Goal: Find specific page/section: Find specific page/section

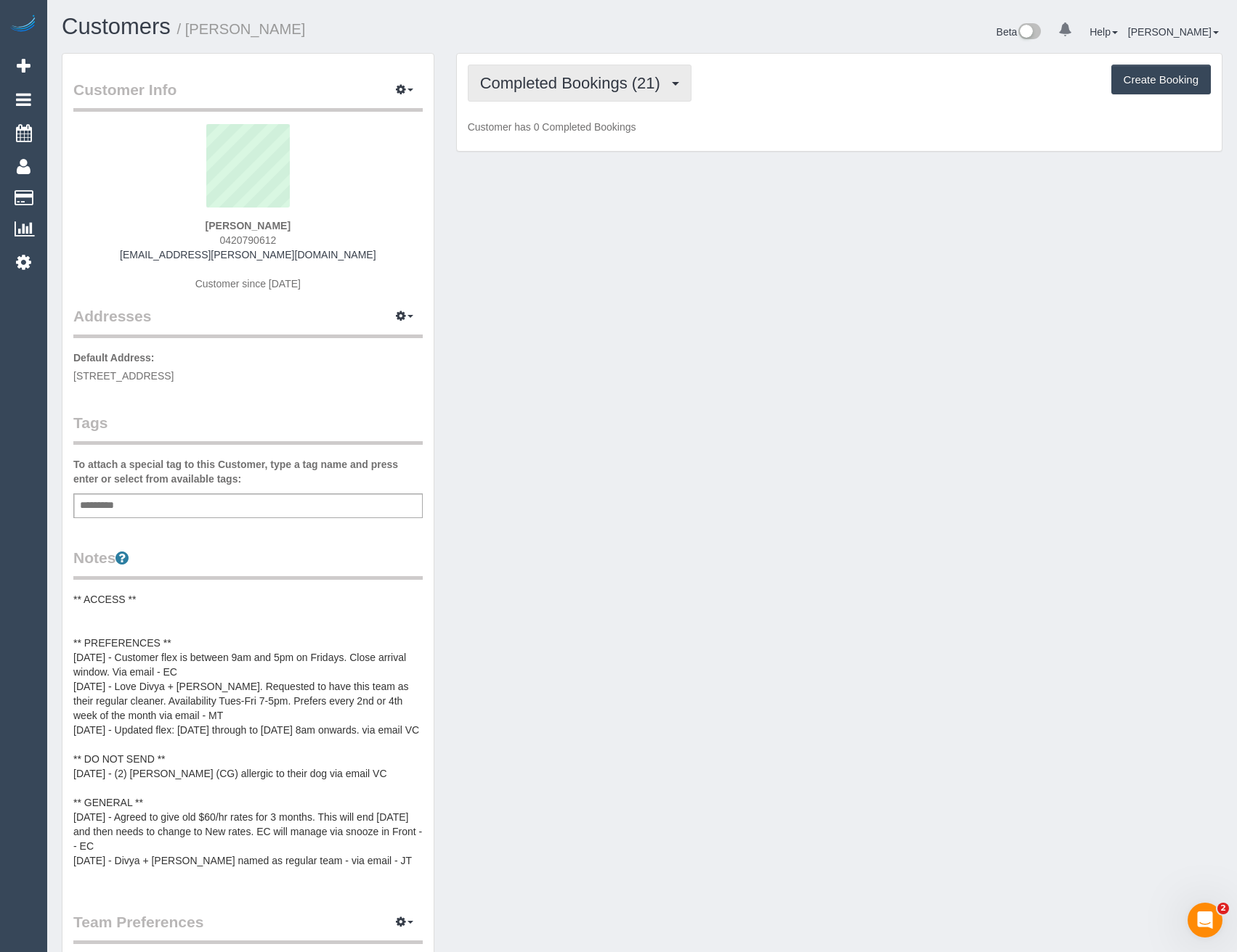
click at [613, 86] on span "Completed Bookings (21)" at bounding box center [574, 83] width 188 height 18
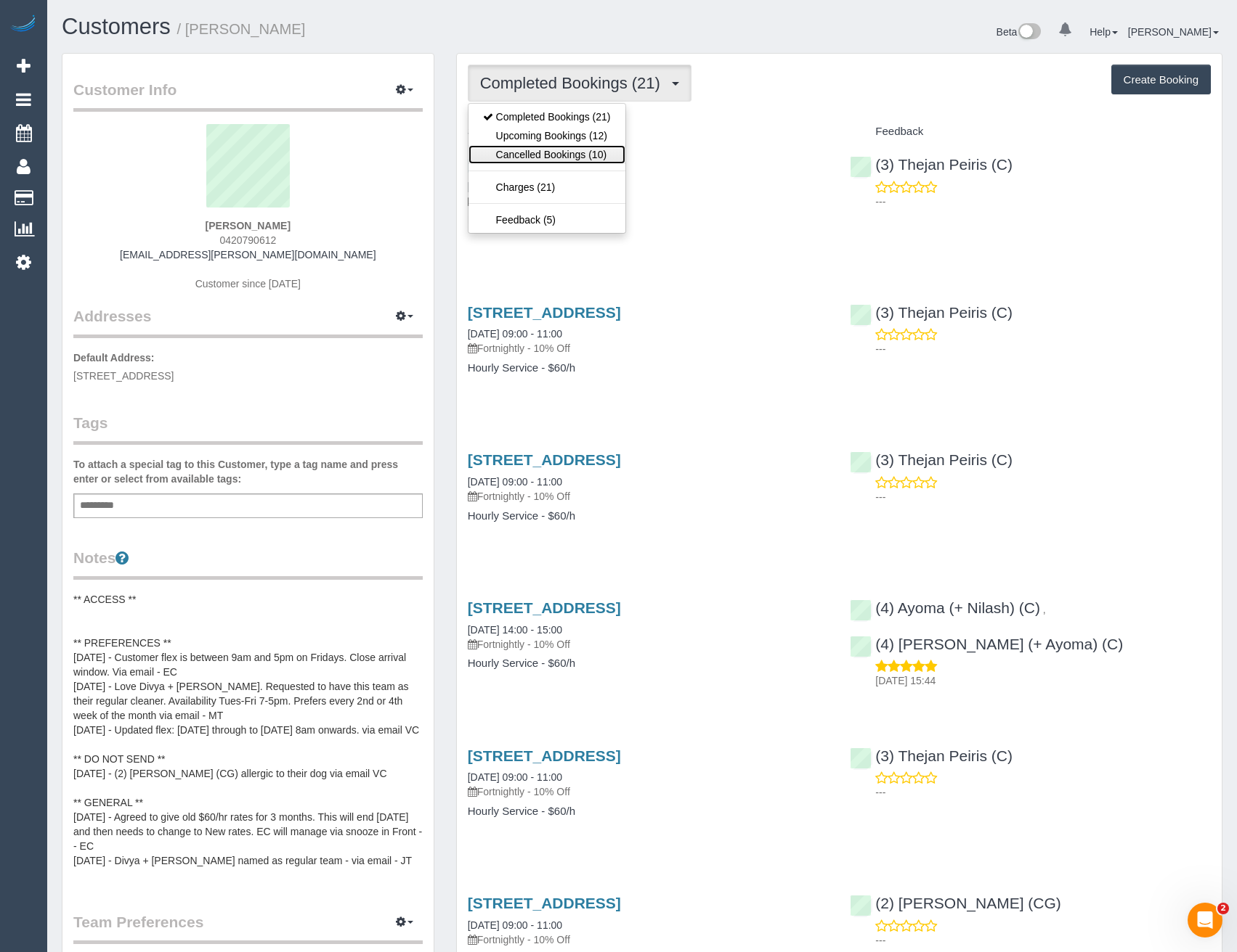
click at [603, 146] on link "Cancelled Bookings (10)" at bounding box center [546, 154] width 157 height 19
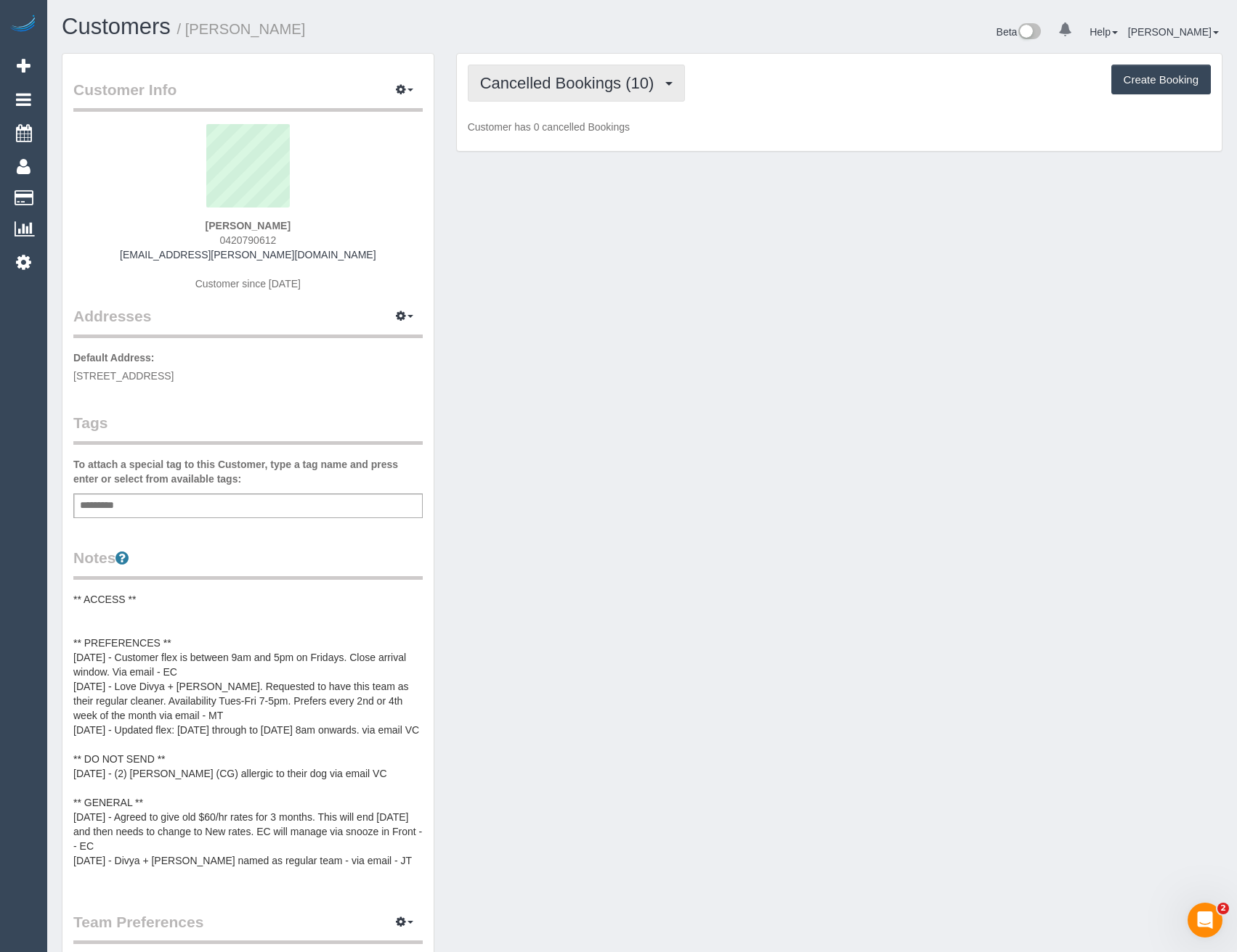
click at [599, 82] on span "Cancelled Bookings (10)" at bounding box center [571, 83] width 182 height 18
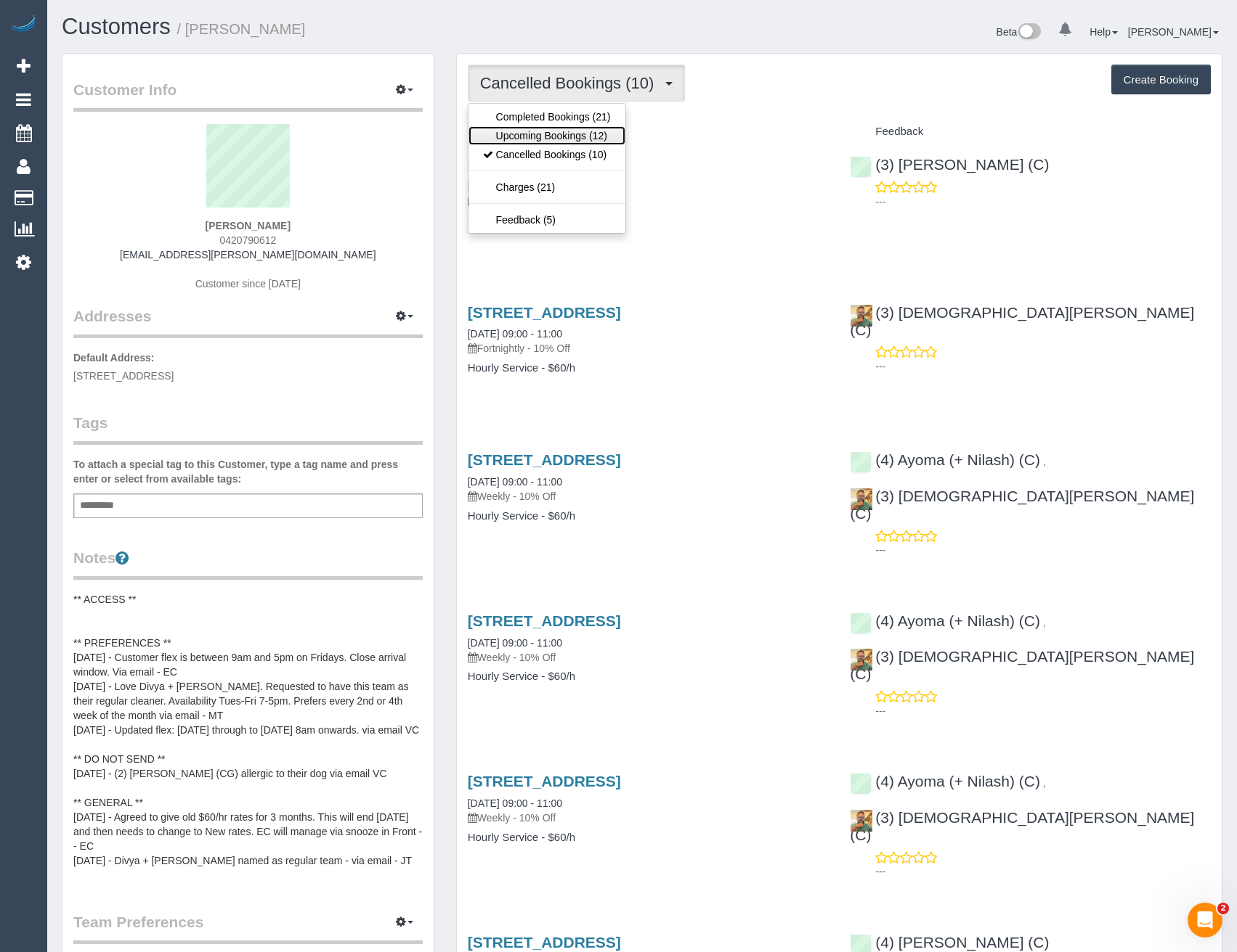
click at [586, 130] on link "Upcoming Bookings (12)" at bounding box center [546, 135] width 157 height 19
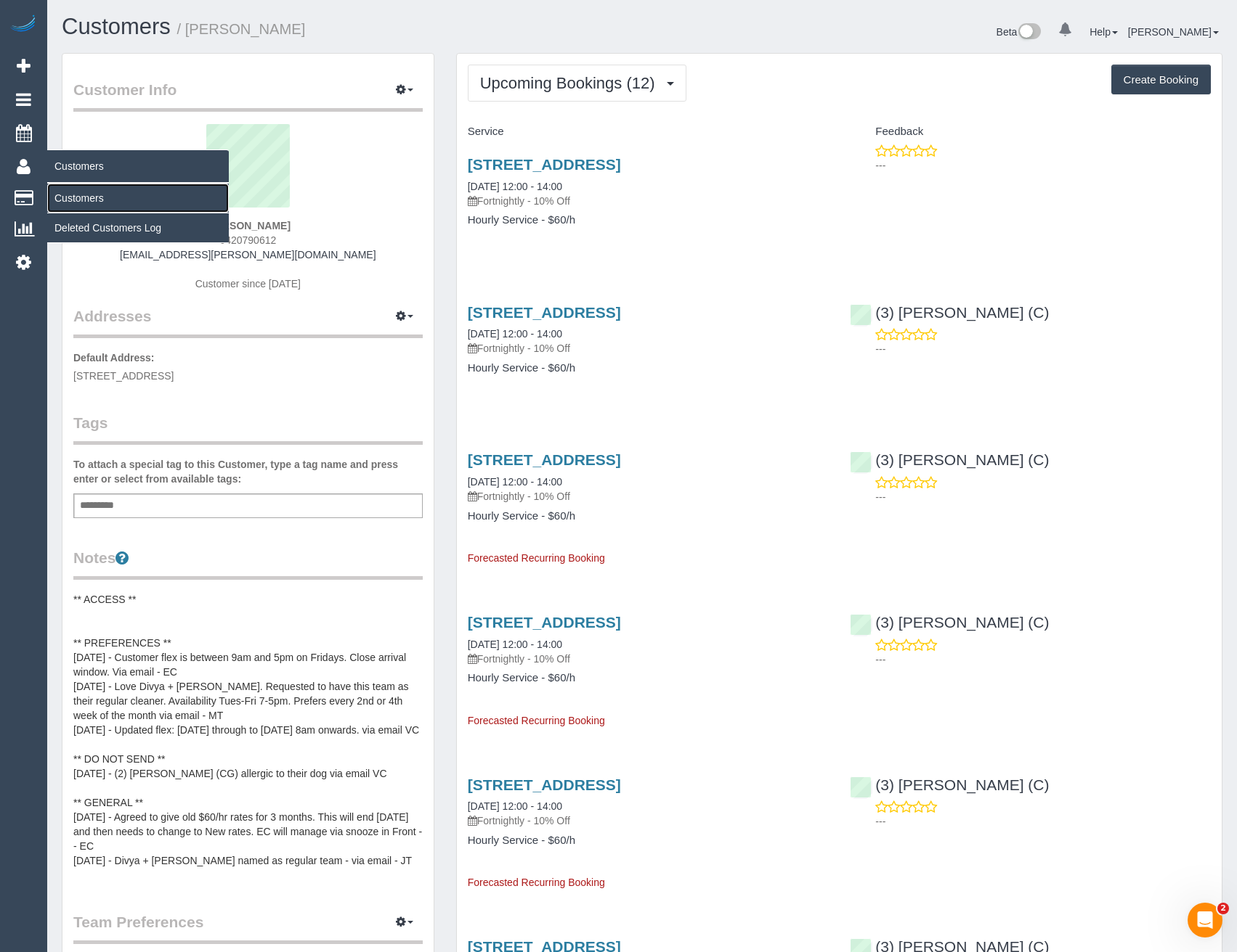
click at [73, 195] on link "Customers" at bounding box center [138, 198] width 182 height 29
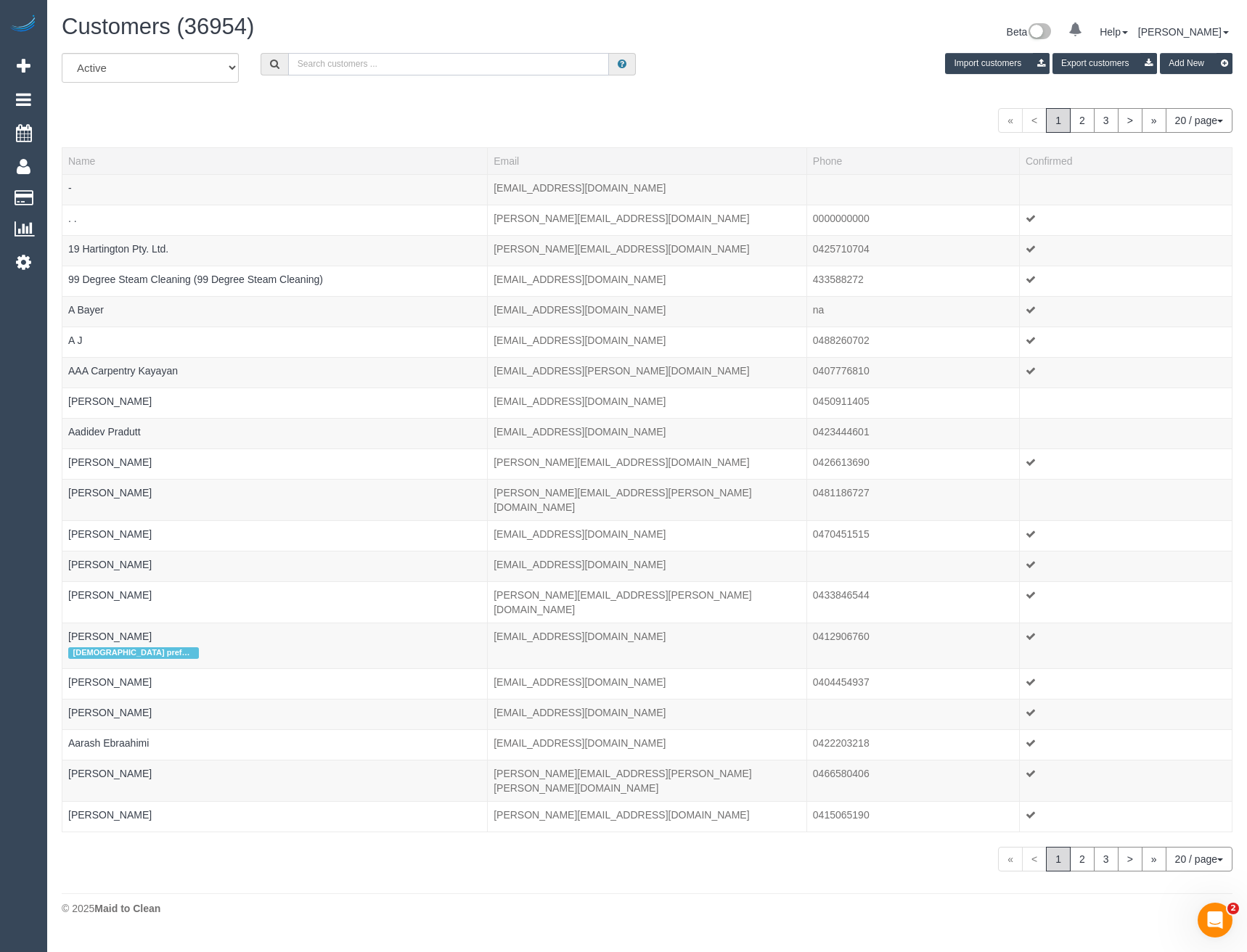
click at [372, 67] on input "text" at bounding box center [449, 64] width 322 height 23
paste input "fionacroyden5@bigpond.com"
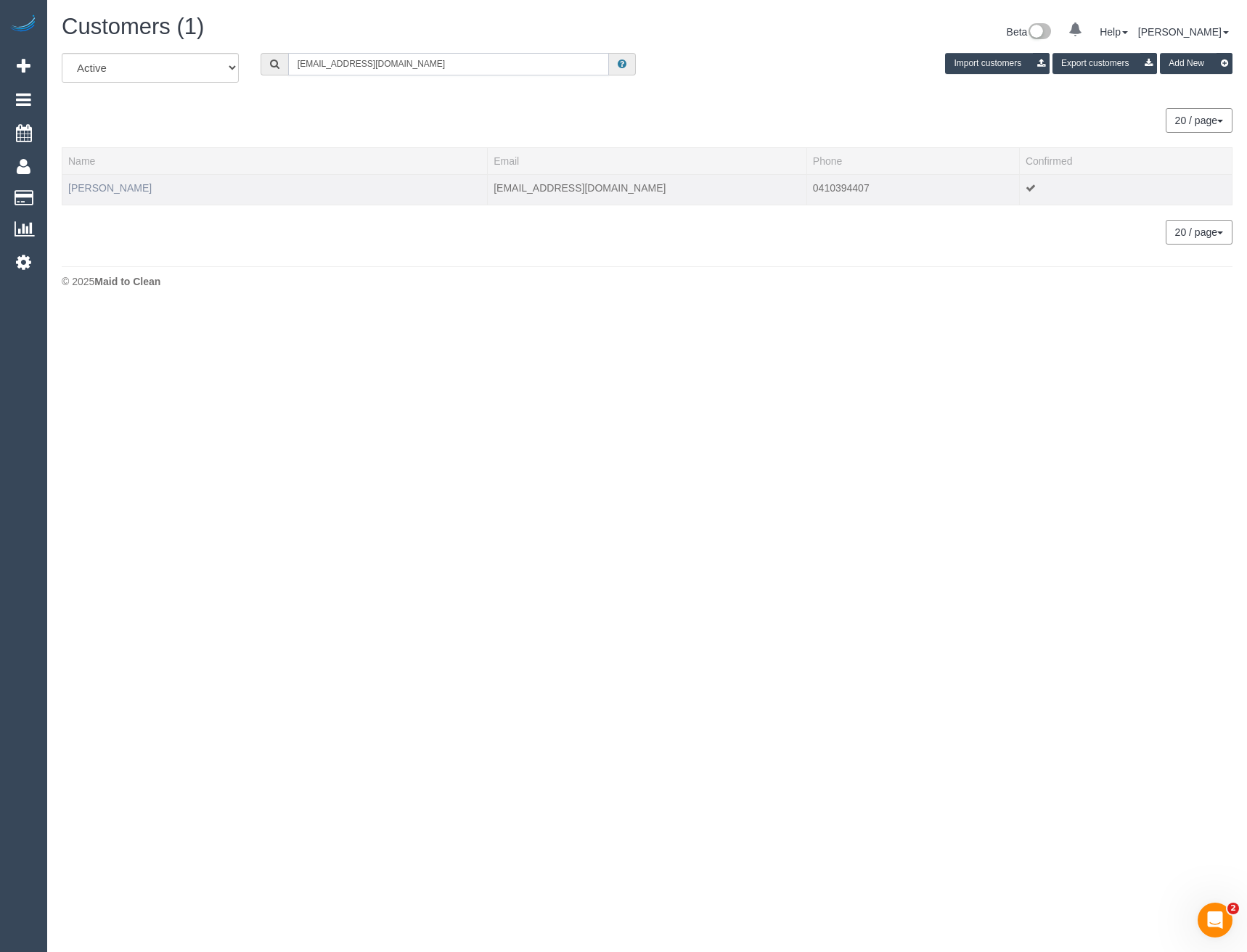
type input "fionacroyden5@bigpond.com"
click at [118, 193] on link "Fiona Croyden" at bounding box center [110, 188] width 83 height 11
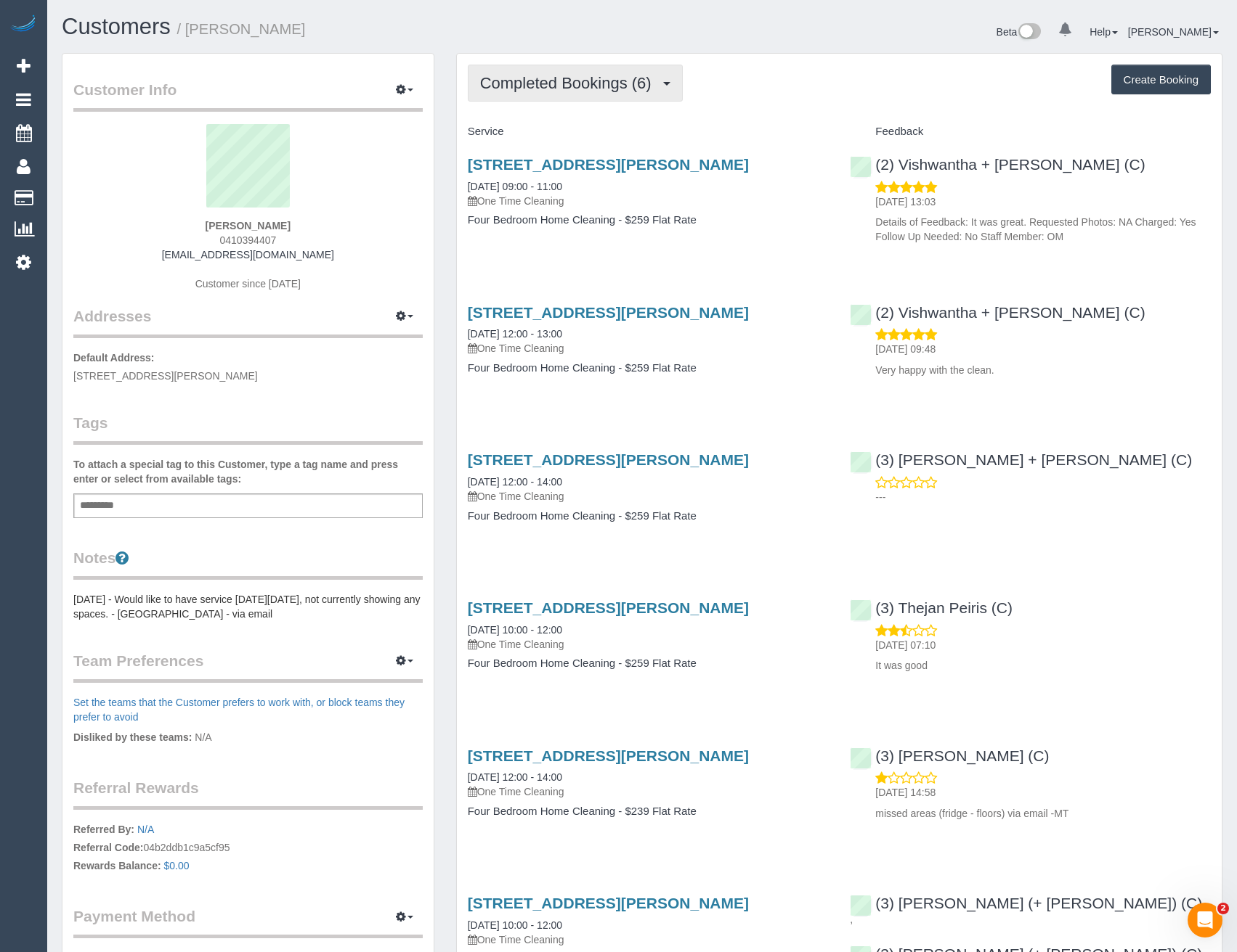
click at [574, 83] on span "Completed Bookings (6)" at bounding box center [569, 83] width 179 height 18
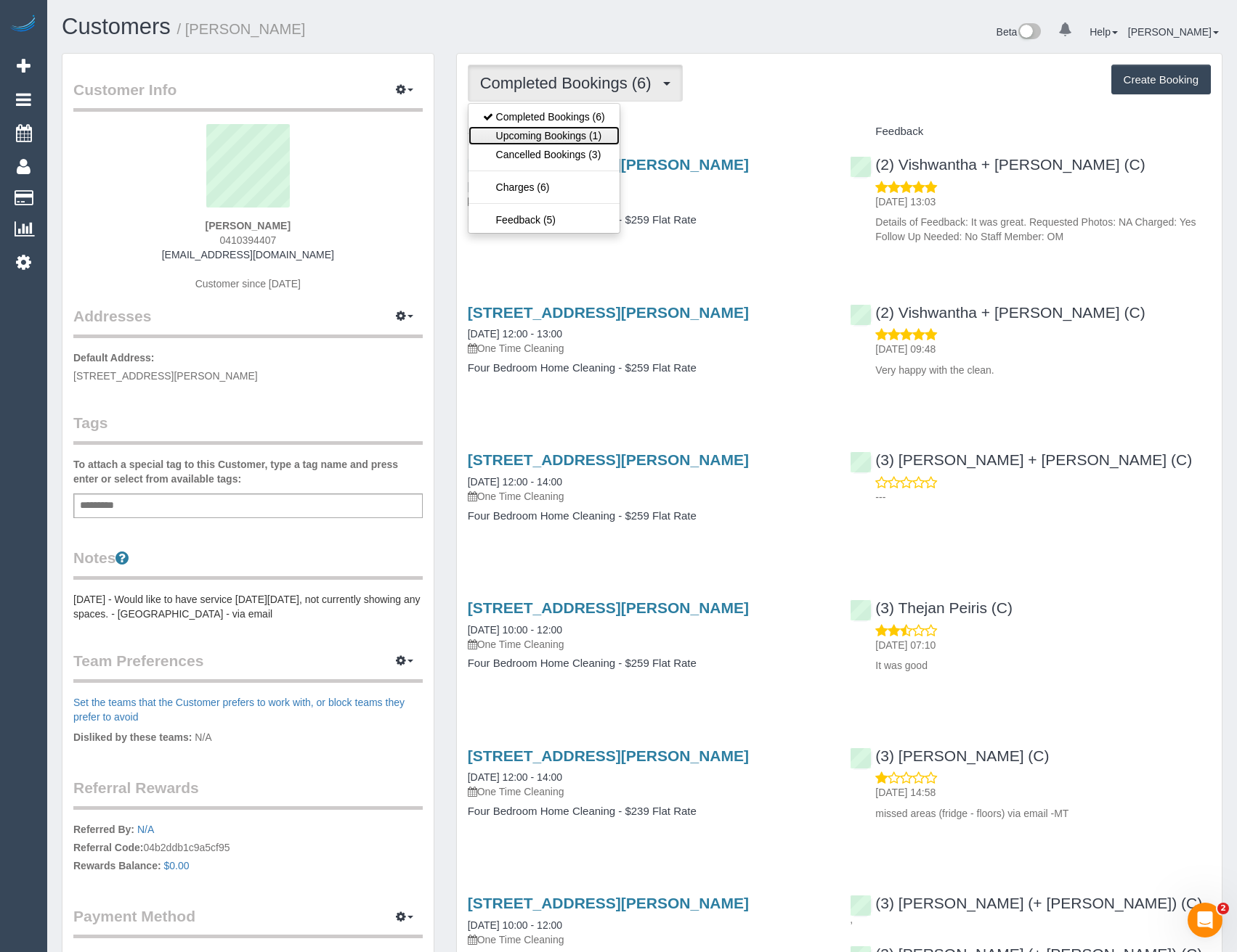
click at [578, 131] on link "Upcoming Bookings (1)" at bounding box center [543, 135] width 151 height 19
